Goal: Connect with others: Connect with others

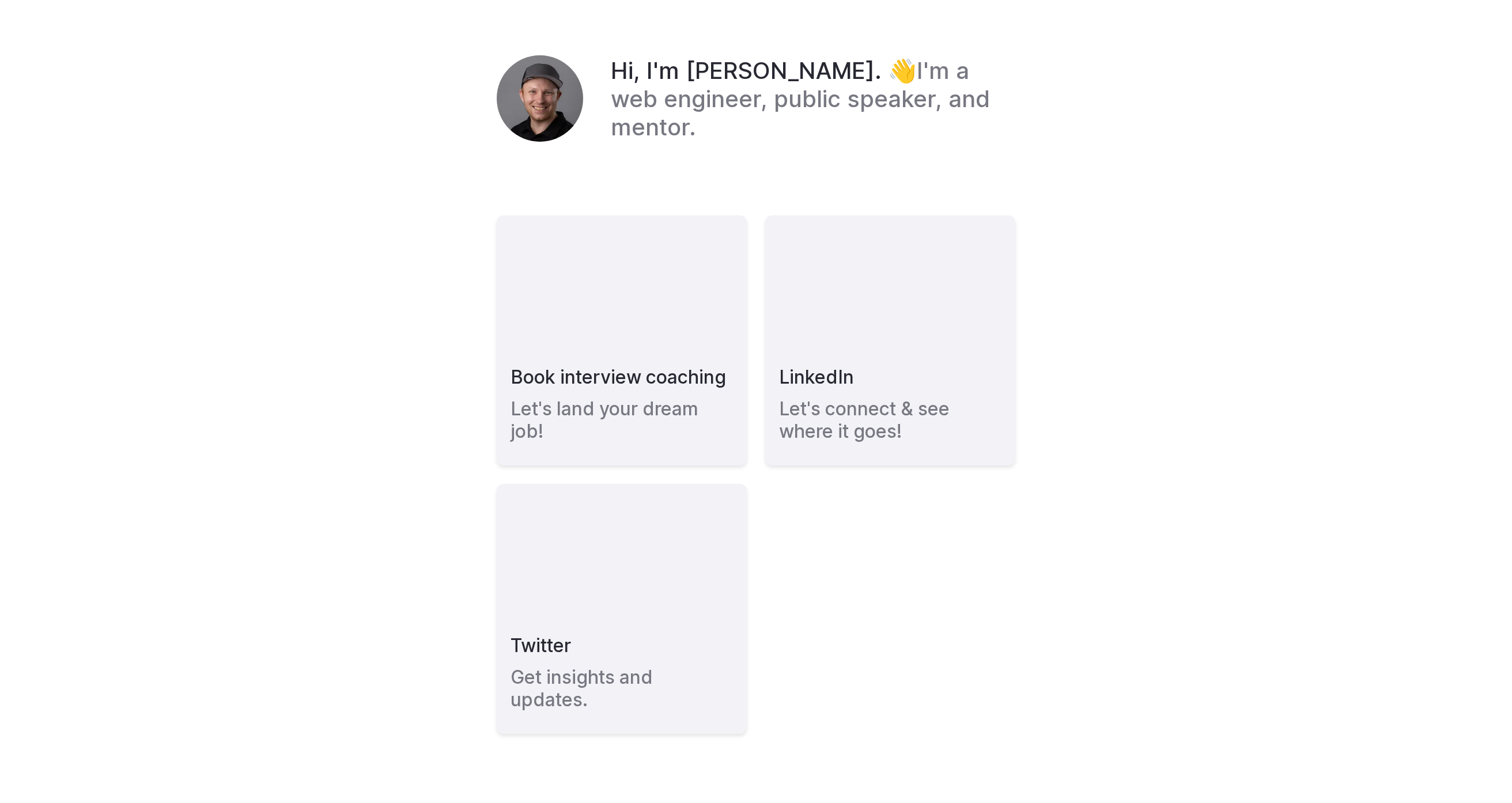
click at [503, 141] on header "Hi, I'm Kyle Boss. 👋 I'm a web engineer, public speaker, and mentor." at bounding box center [756, 99] width 519 height 87
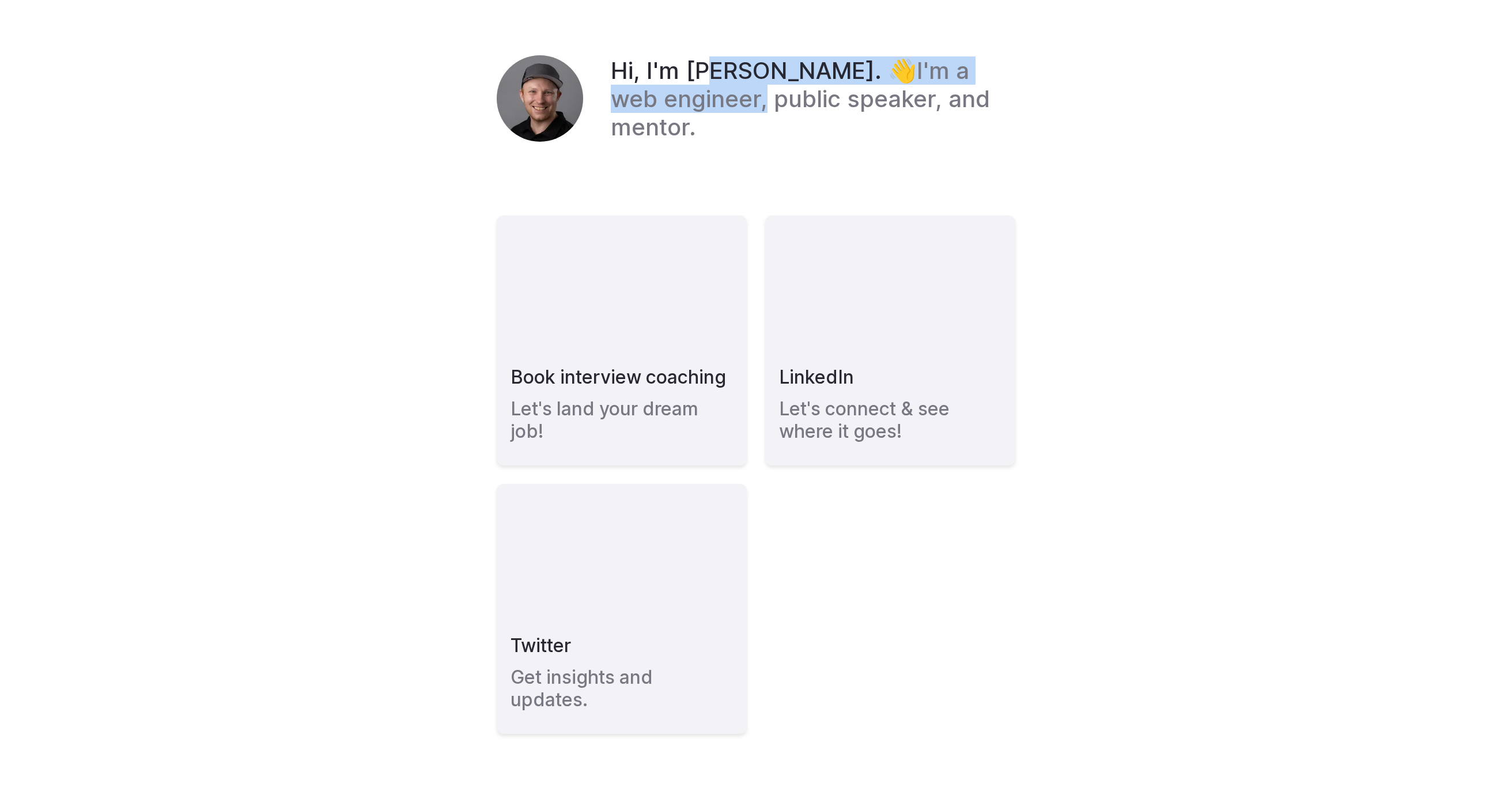
drag, startPoint x: 676, startPoint y: 131, endPoint x: 682, endPoint y: 110, distance: 21.8
click at [503, 114] on h1 "Hi, I'm Kyle Boss. 👋 I'm a web engineer, public speaker, and mentor." at bounding box center [812, 99] width 404 height 85
click at [503, 85] on em "Hi, I'm [PERSON_NAME]. 👋" at bounding box center [763, 70] width 306 height 28
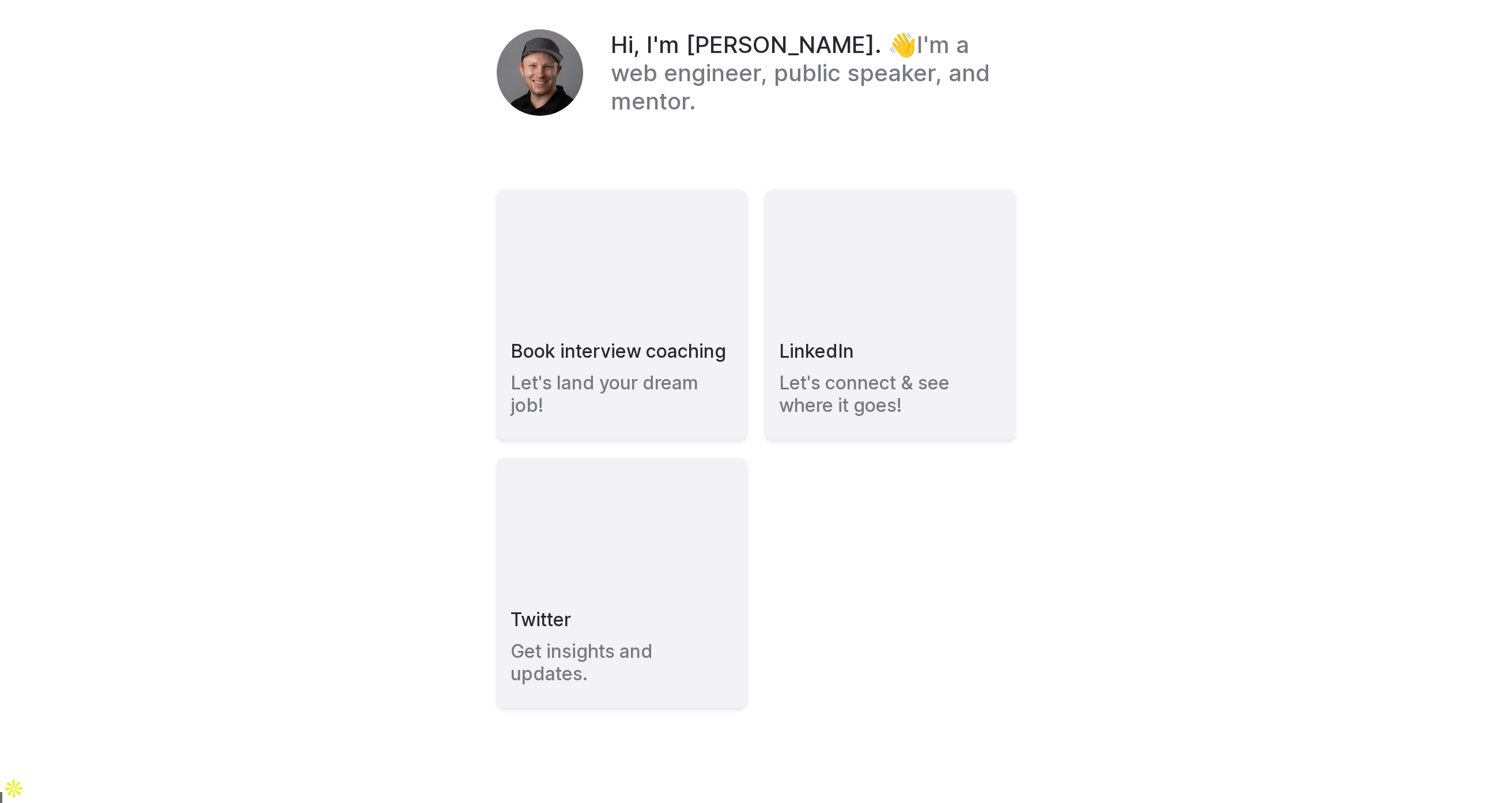
scroll to position [259, 0]
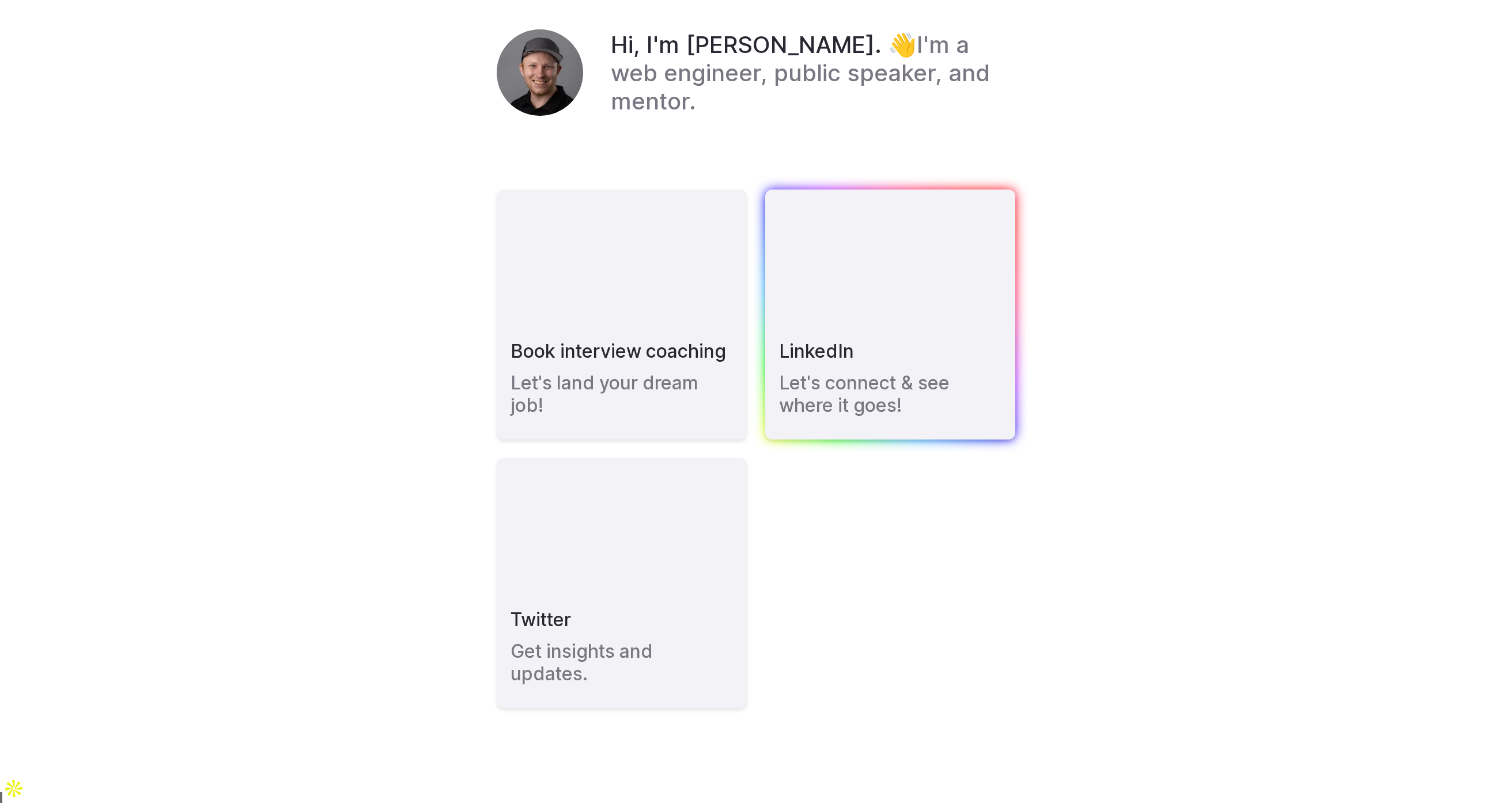
click at [836, 252] on link "LinkedIn Let's connect & see where it goes!" at bounding box center [890, 314] width 250 height 250
